Goal: Information Seeking & Learning: Check status

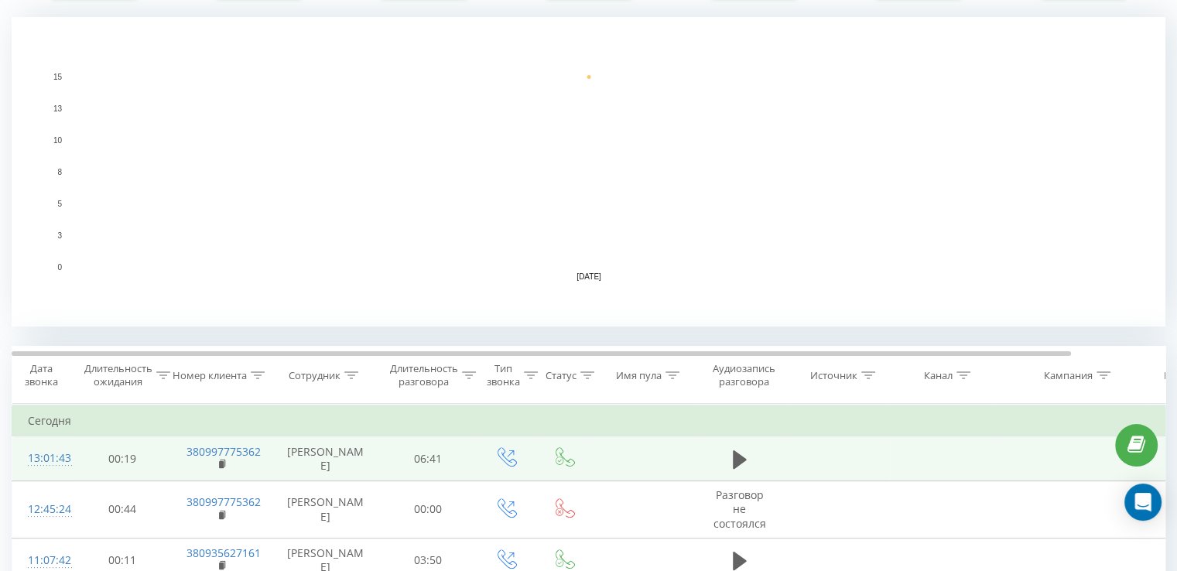
scroll to position [387, 0]
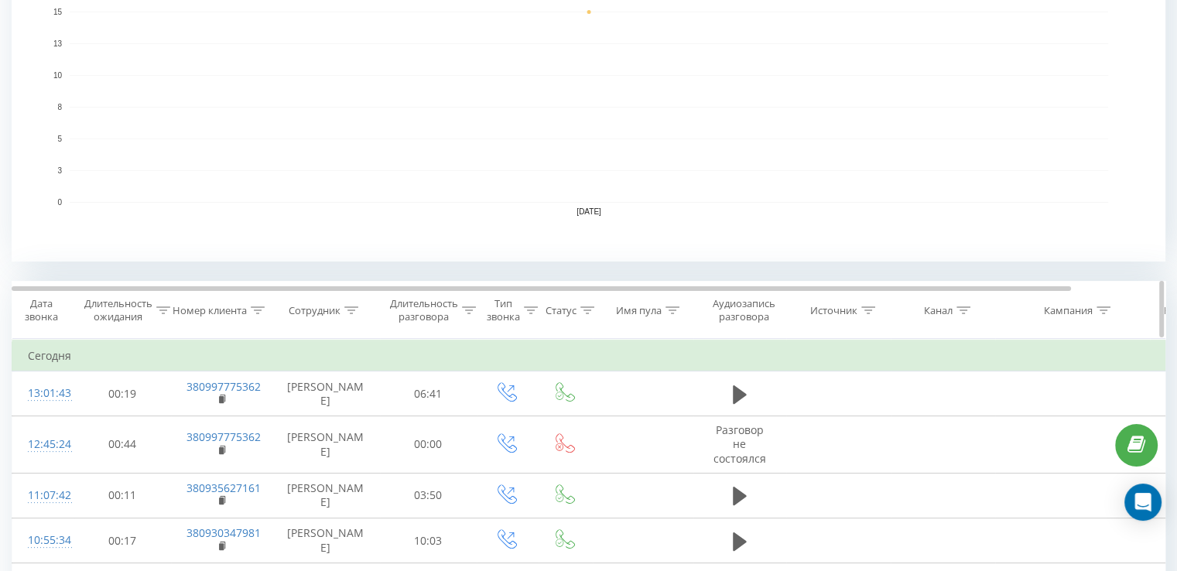
click at [347, 310] on icon at bounding box center [351, 310] width 14 height 8
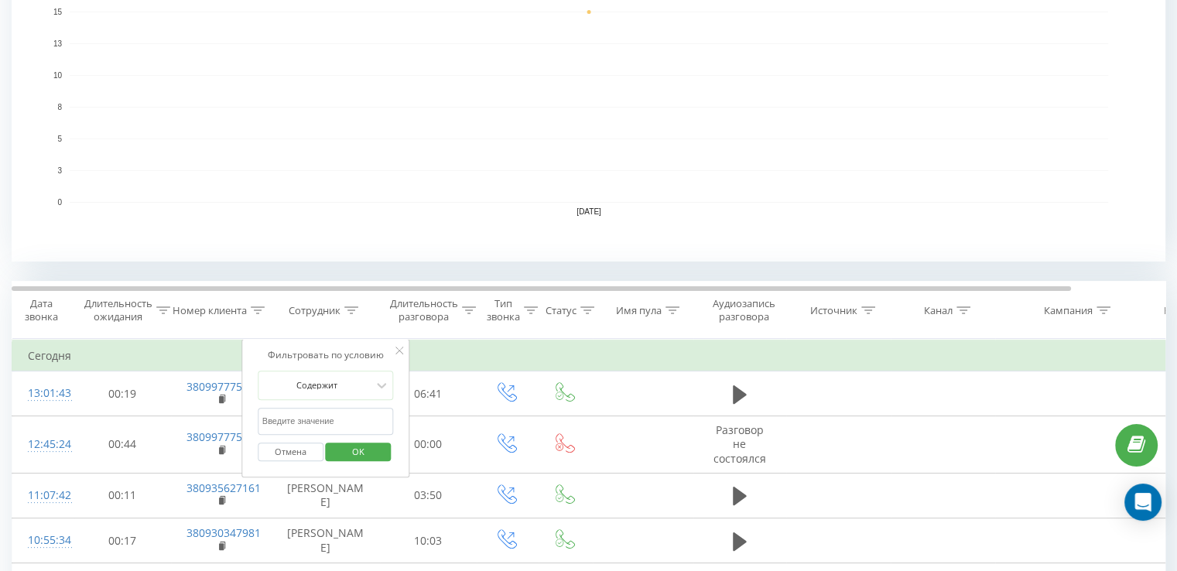
click at [361, 418] on input "text" at bounding box center [326, 421] width 136 height 27
type input "внукова"
click button "OK" at bounding box center [359, 452] width 66 height 19
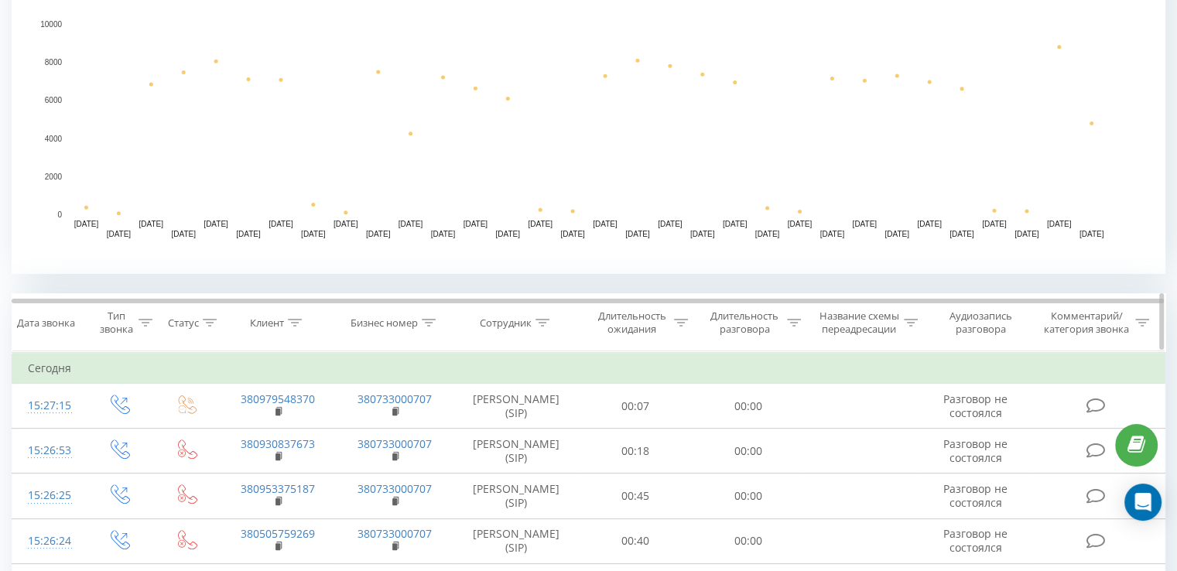
scroll to position [387, 0]
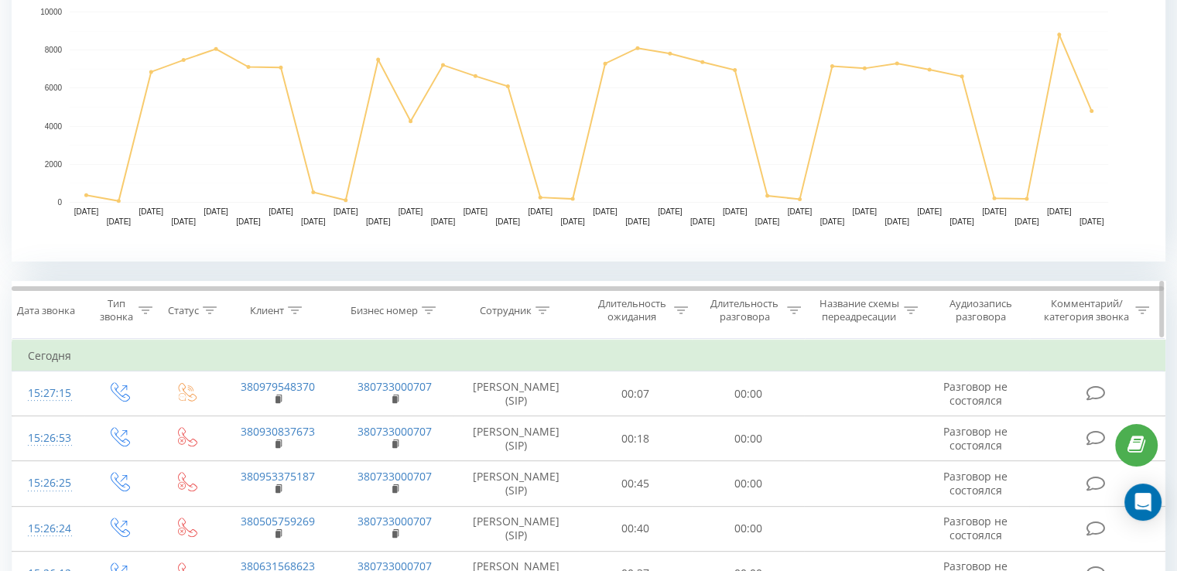
click at [541, 304] on div at bounding box center [542, 310] width 14 height 13
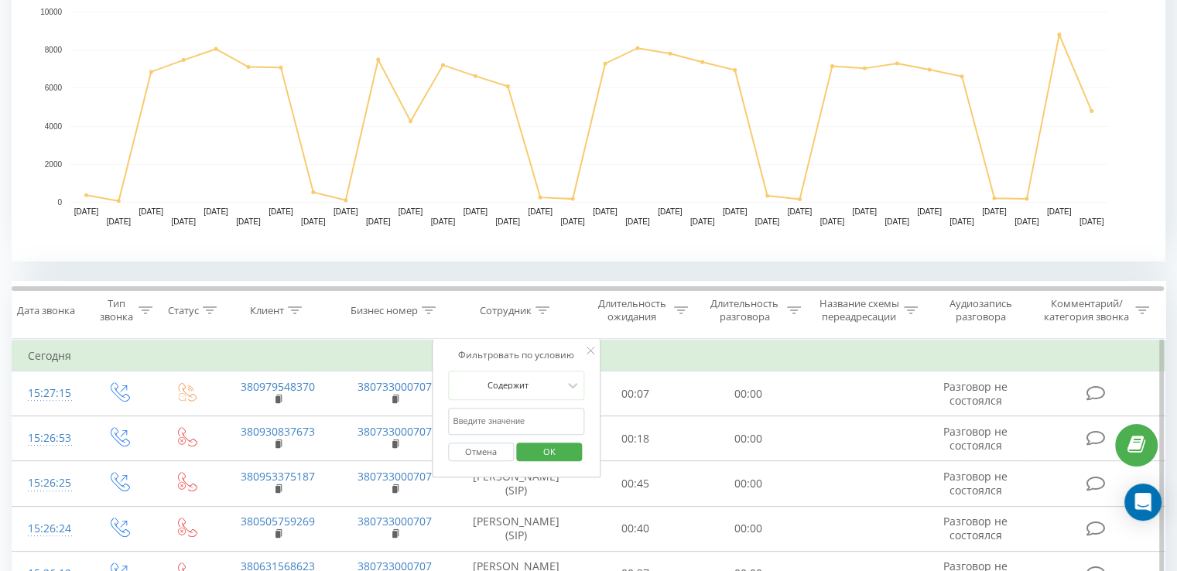
click at [535, 418] on input "text" at bounding box center [516, 421] width 136 height 27
type input "внукова"
click button "OK" at bounding box center [549, 452] width 66 height 19
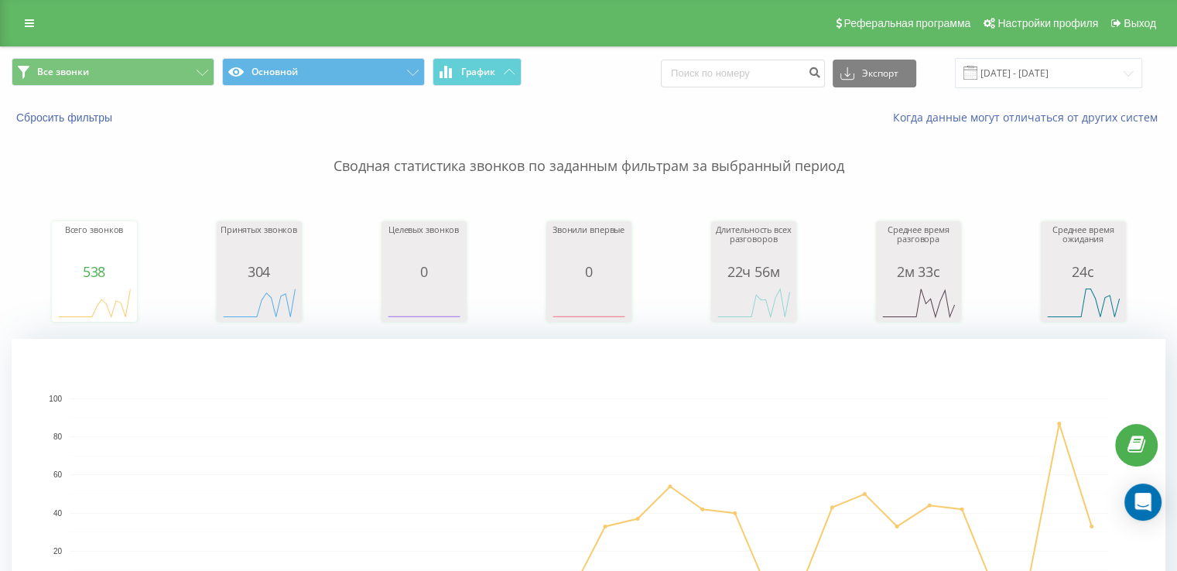
click at [977, 76] on span at bounding box center [970, 73] width 14 height 14
click at [1014, 67] on input "19.07.2025 - 19.08.2025" at bounding box center [1048, 73] width 187 height 30
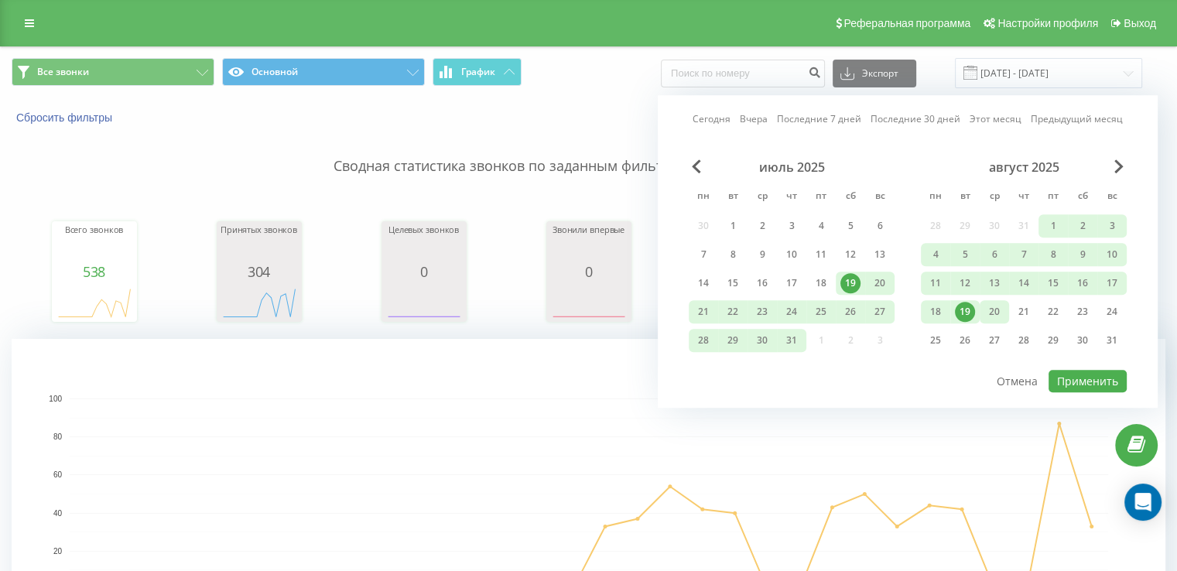
drag, startPoint x: 963, startPoint y: 301, endPoint x: 992, endPoint y: 316, distance: 33.2
click at [963, 302] on div "19" at bounding box center [965, 312] width 20 height 20
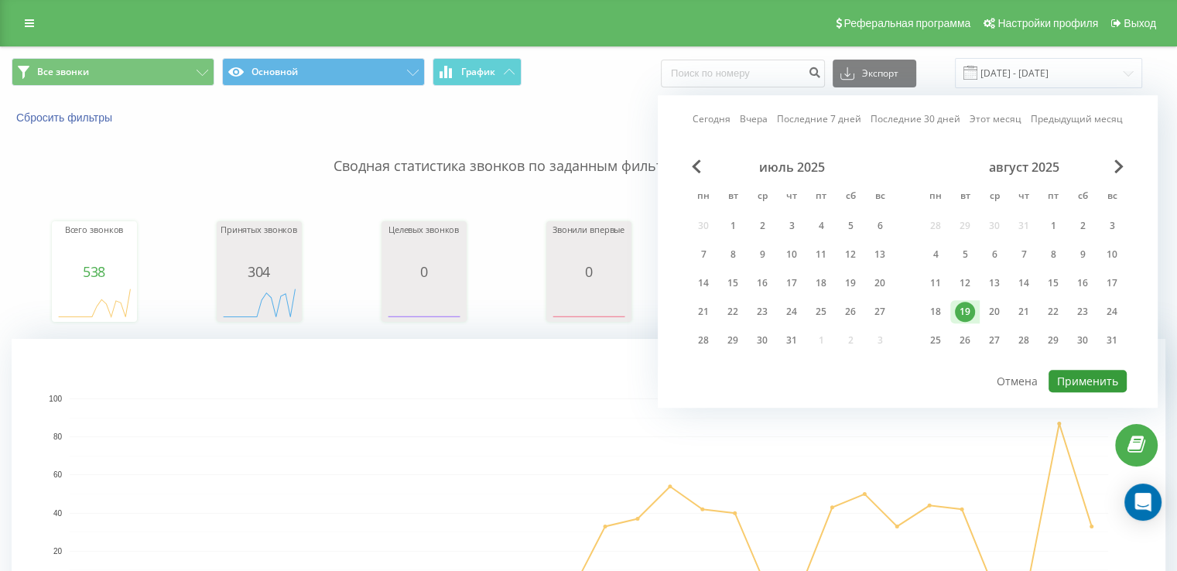
click at [1062, 383] on button "Применить" at bounding box center [1087, 381] width 78 height 22
type input "[DATE] - [DATE]"
